Goal: Information Seeking & Learning: Learn about a topic

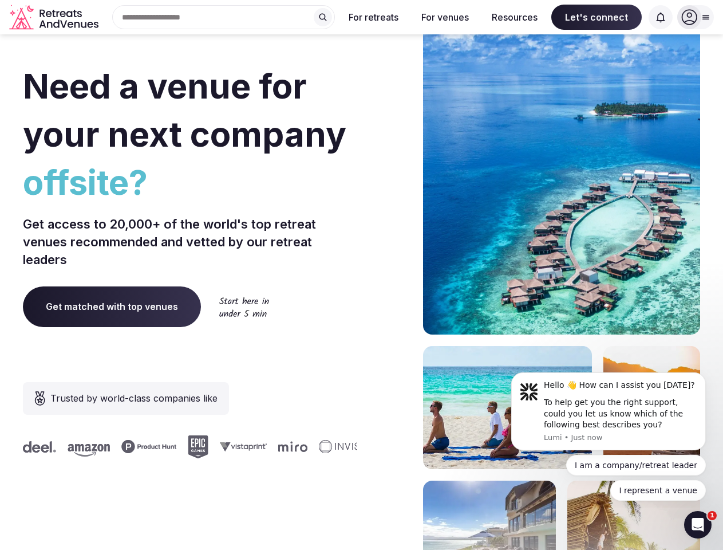
click at [361, 275] on div "Need a venue for your next company offsite? Get access to 20,000+ of the world'…" at bounding box center [362, 343] width 678 height 690
click at [224, 17] on div "Search Popular Destinations [GEOGRAPHIC_DATA], [GEOGRAPHIC_DATA] [GEOGRAPHIC_DA…" at bounding box center [219, 17] width 232 height 24
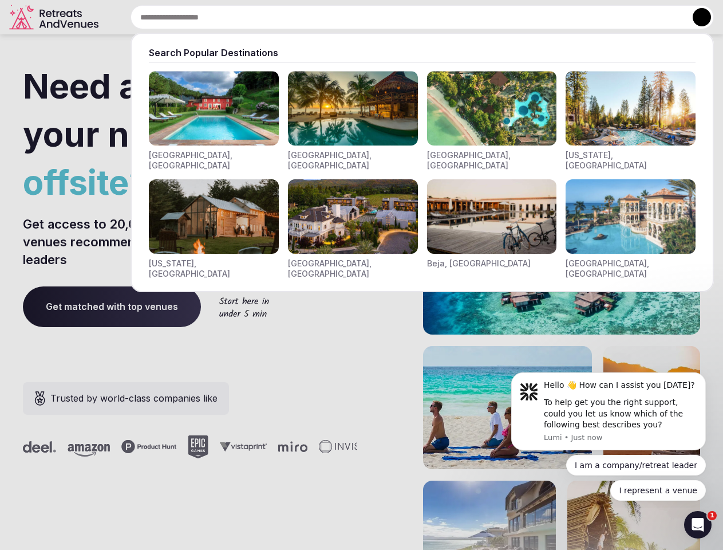
click at [323, 17] on input "text" at bounding box center [423, 17] width 584 height 24
click at [374, 17] on input "text" at bounding box center [423, 17] width 584 height 24
click at [445, 17] on input "text" at bounding box center [423, 17] width 584 height 24
click at [515, 17] on input "text" at bounding box center [423, 17] width 584 height 24
click at [597, 17] on input "text" at bounding box center [423, 17] width 584 height 24
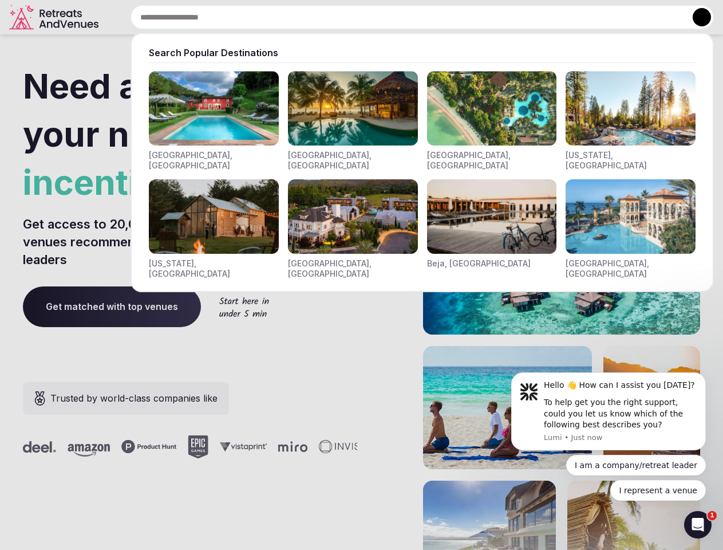
click at [661, 17] on input "text" at bounding box center [423, 17] width 584 height 24
click at [696, 17] on button at bounding box center [702, 17] width 18 height 18
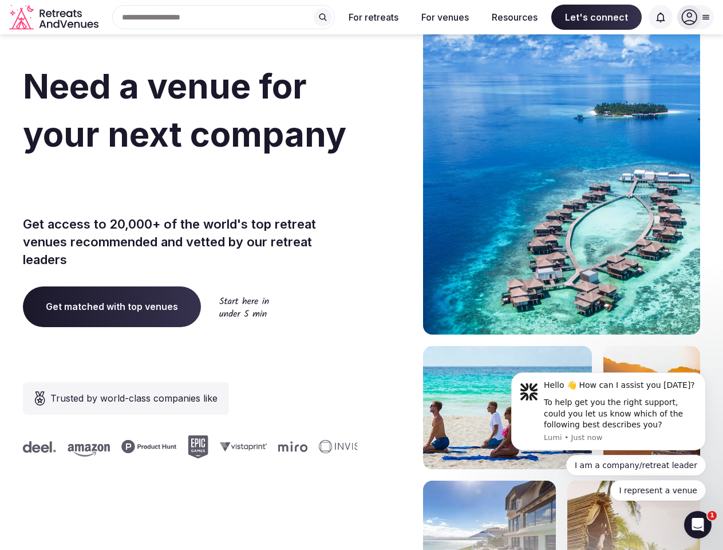
click at [609, 411] on div "To help get you the right support, could you let us know which of the following…" at bounding box center [621, 414] width 154 height 34
